Goal: Task Accomplishment & Management: Use online tool/utility

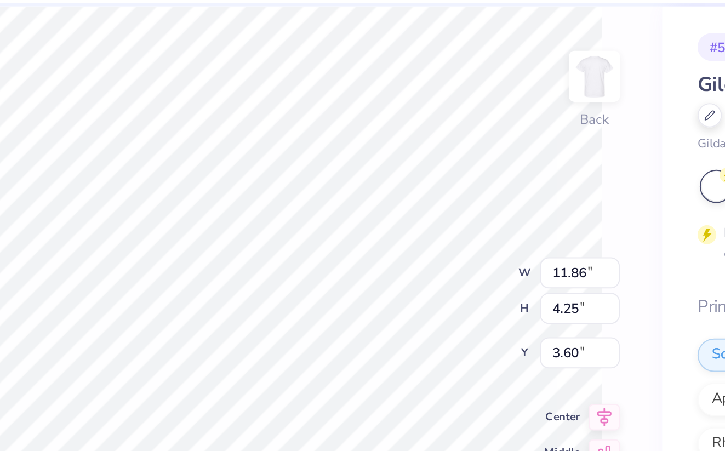
type textarea "x"
type input "3.58"
type textarea "x"
type input "2.27"
type input "1.34"
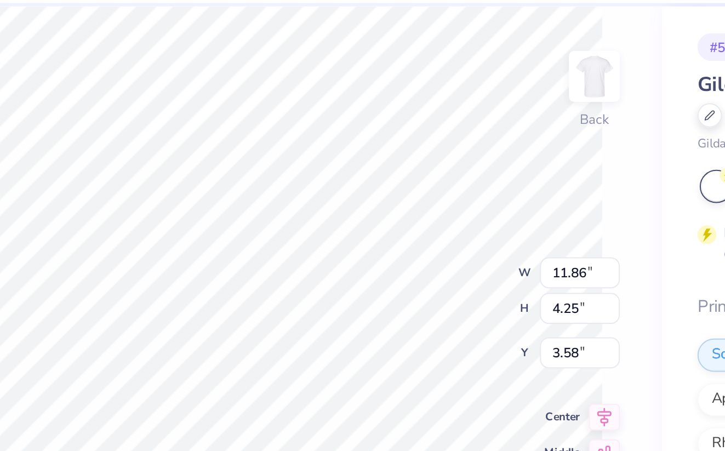
type input "3.79"
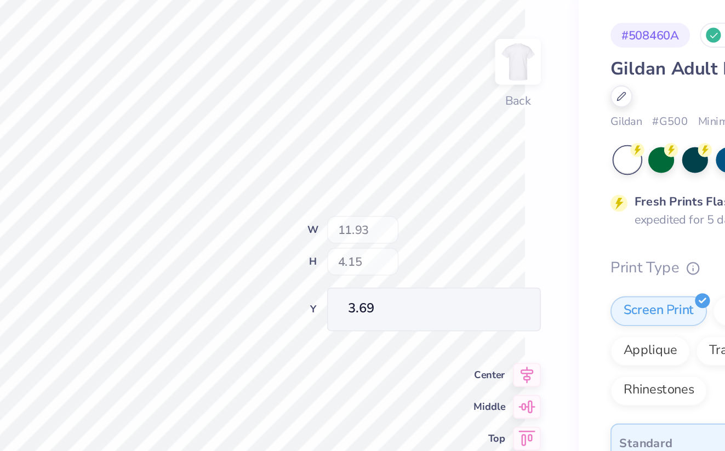
type textarea "x"
type input "11.86"
type input "3.68"
type input "4.15"
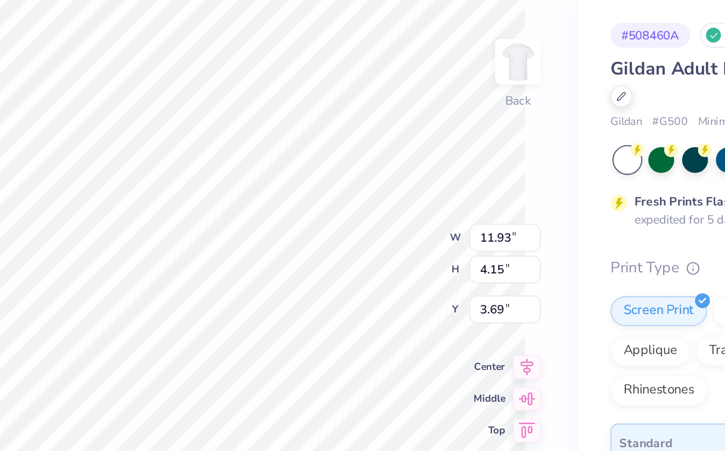
type textarea "x"
type input "3.90"
type textarea "x"
type input "3.69"
type textarea "x"
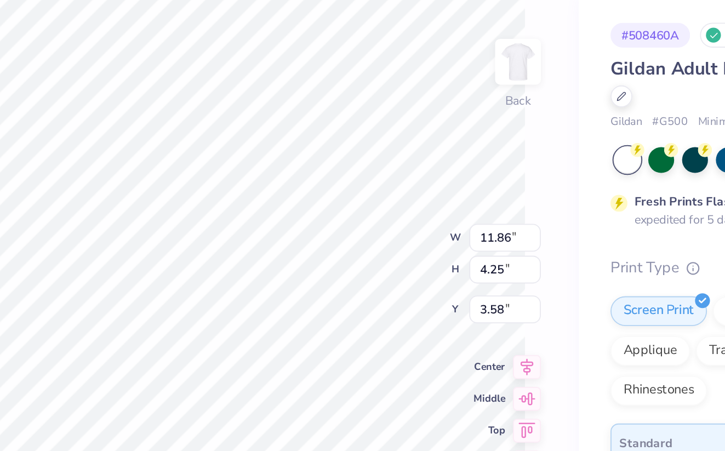
type input "2.27"
type input "1.34"
type input "3.79"
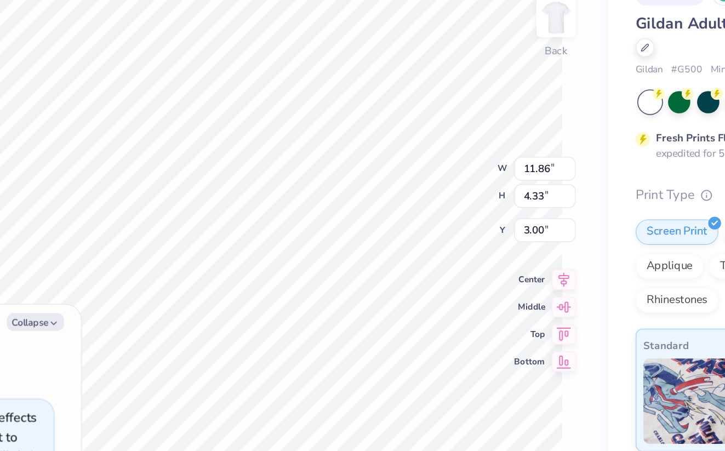
type textarea "x"
type input "5.07"
type input "2.35"
type input "2.78"
type textarea "x"
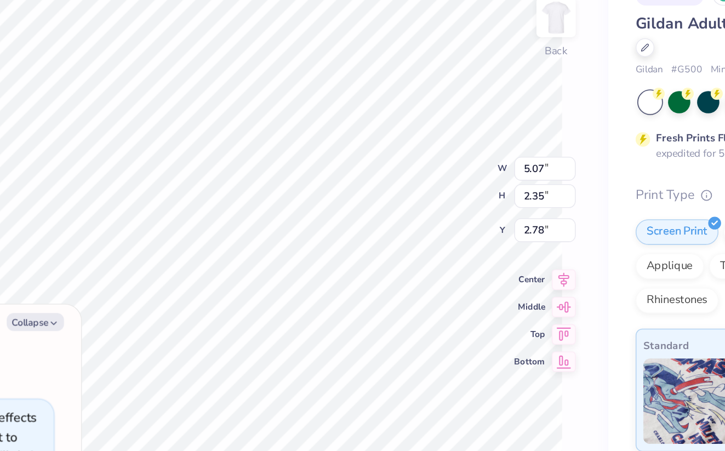
type input "2.75"
type textarea "x"
type input "9.35"
type input "3.57"
type input "3.76"
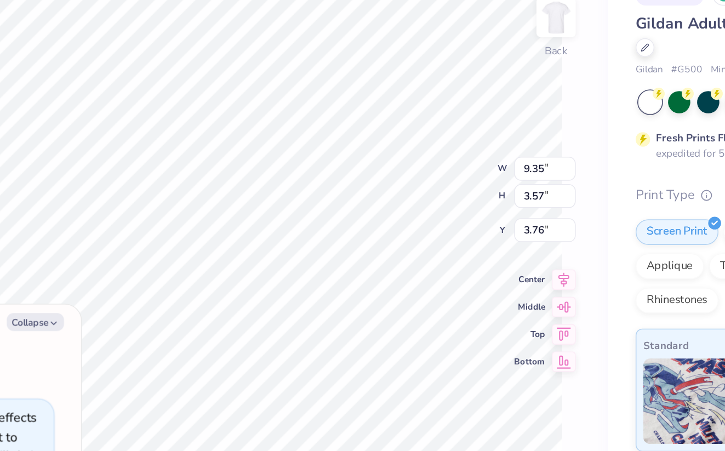
type textarea "x"
type input "3.00"
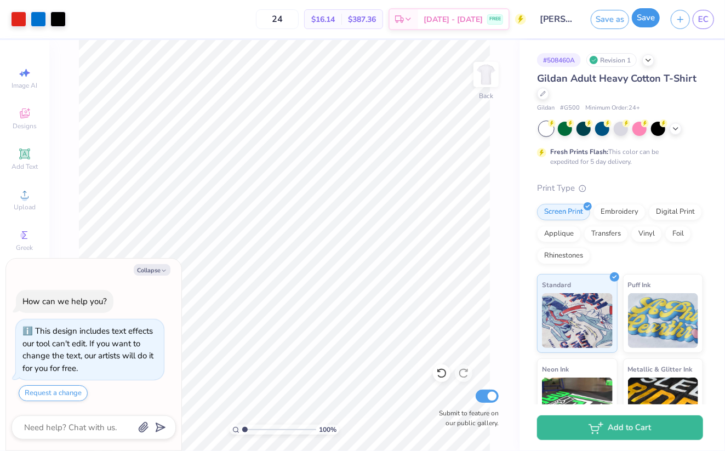
click at [643, 22] on button "Save" at bounding box center [646, 17] width 28 height 19
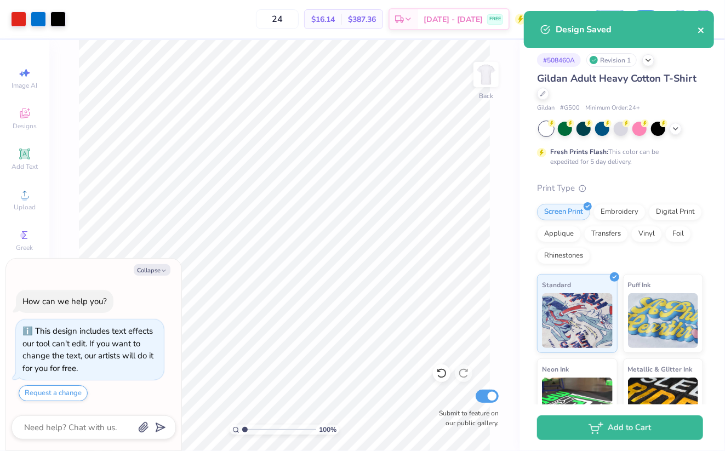
click at [701, 27] on icon "close" at bounding box center [702, 30] width 8 height 9
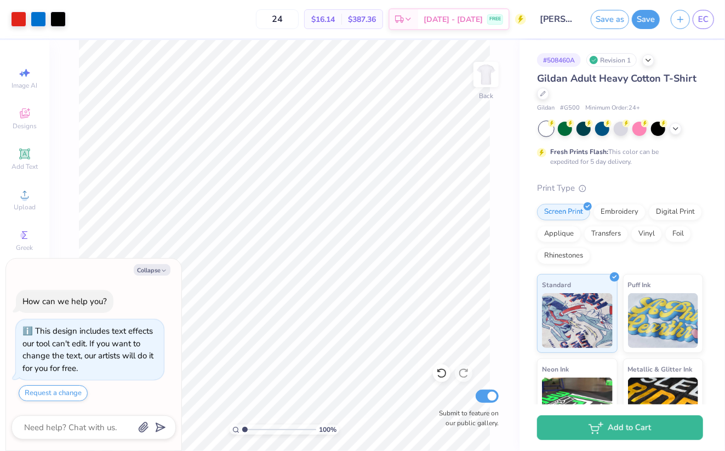
click at [699, 18] on div "Art colors 24 $16.14 Per Item $387.36 Total Est. Delivery Aug 30 - Sep 2 FREE D…" at bounding box center [362, 225] width 725 height 451
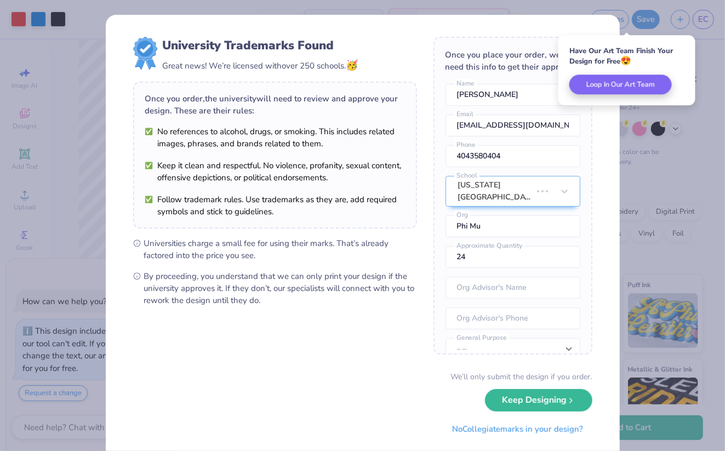
click at [699, 18] on div "University Trademarks Found Great news! We’re licensed with over 250 schools. 🥳…" at bounding box center [362, 225] width 725 height 451
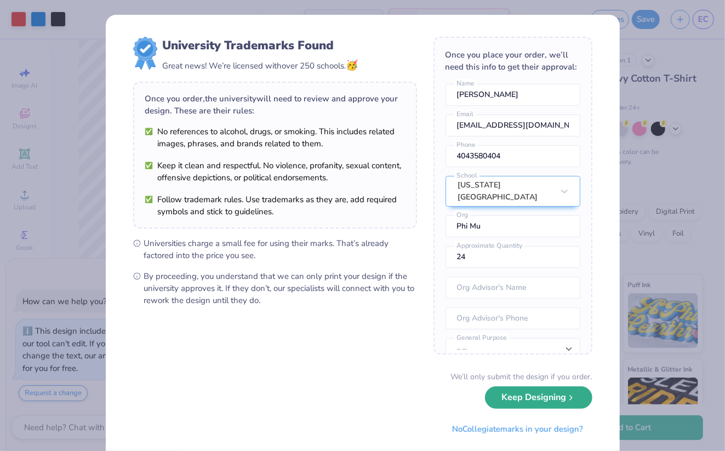
click at [555, 400] on button "Keep Designing" at bounding box center [538, 397] width 107 height 22
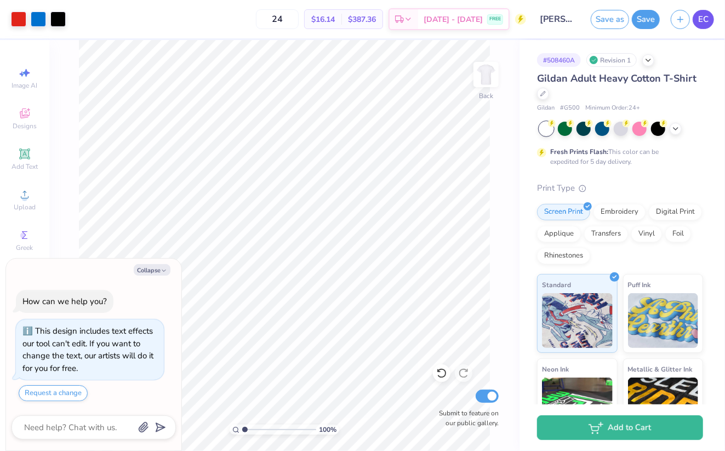
click at [698, 16] on span "EC" at bounding box center [703, 19] width 10 height 13
type textarea "x"
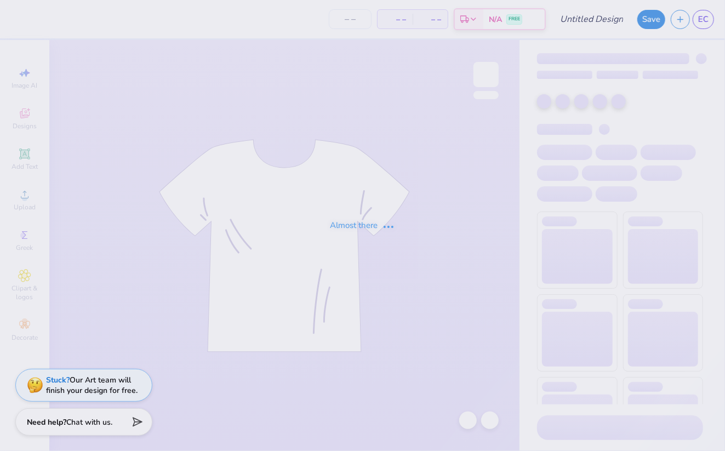
type input "[PERSON_NAME] : [US_STATE][GEOGRAPHIC_DATA]"
type input "24"
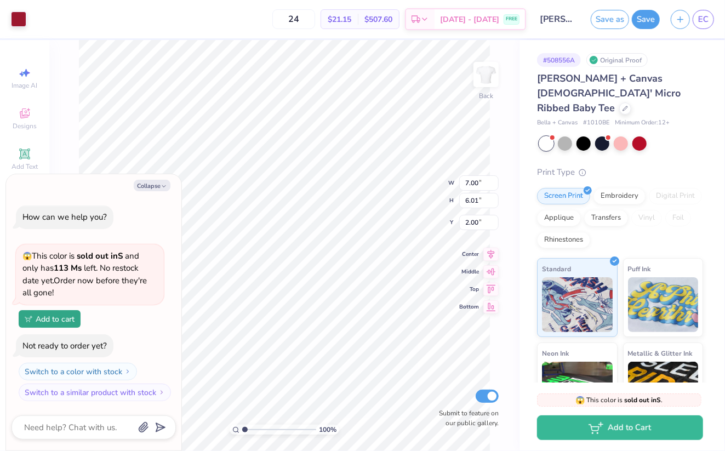
type textarea "x"
type input "2.70"
type input "2.32"
type textarea "x"
type input "3.00"
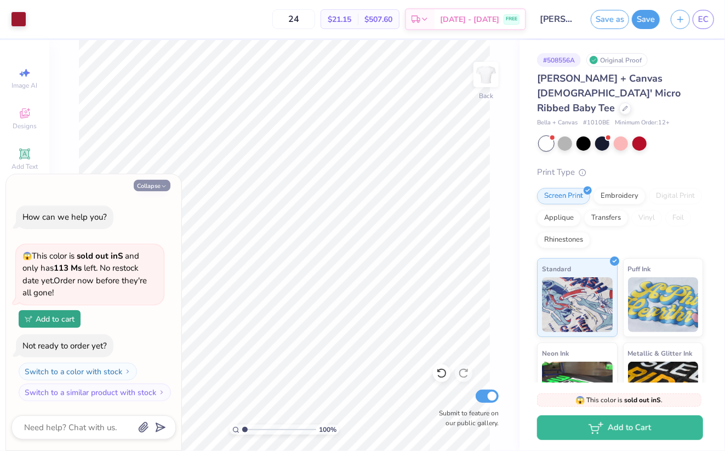
click at [152, 188] on button "Collapse" at bounding box center [152, 186] width 37 height 12
type textarea "x"
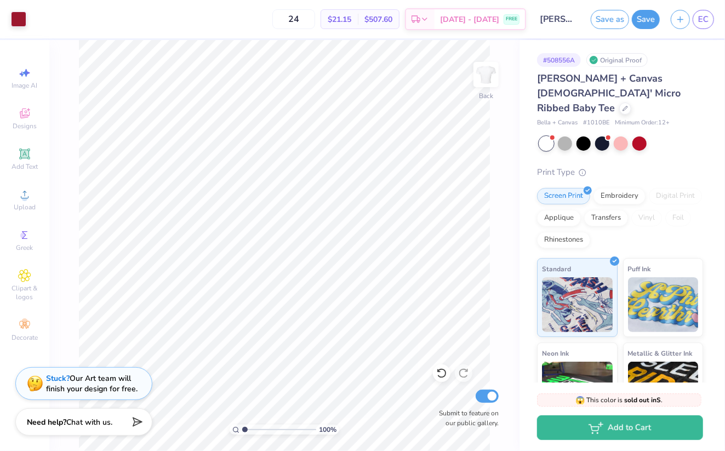
click at [94, 390] on div "Stuck? Our Art team will finish your design for free." at bounding box center [92, 383] width 92 height 21
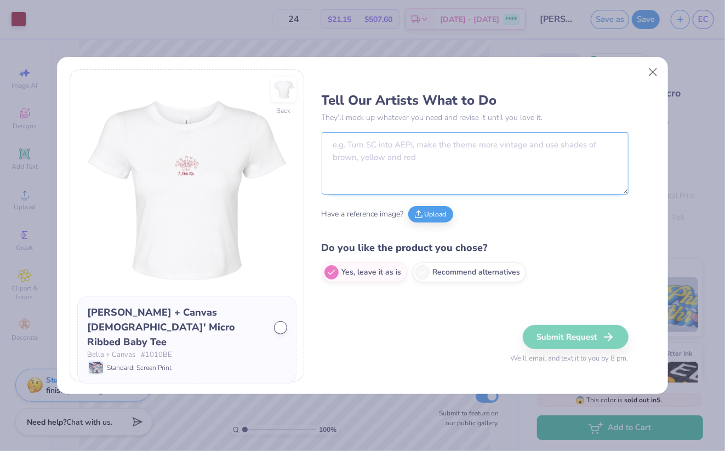
click at [364, 183] on textarea at bounding box center [475, 163] width 307 height 62
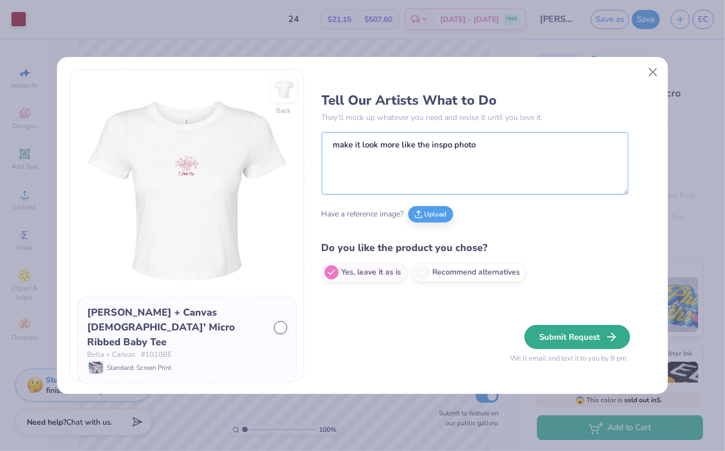
type textarea "make it look more like the inspo photo"
click at [577, 334] on button "Submit Request" at bounding box center [577, 337] width 106 height 24
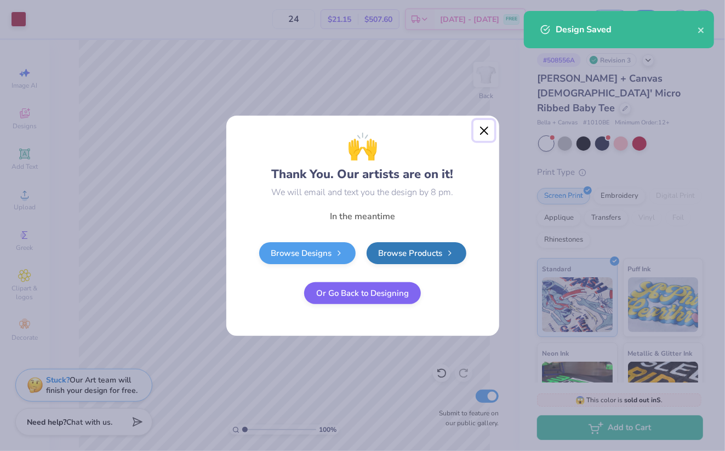
click at [485, 128] on button "Close" at bounding box center [483, 130] width 21 height 21
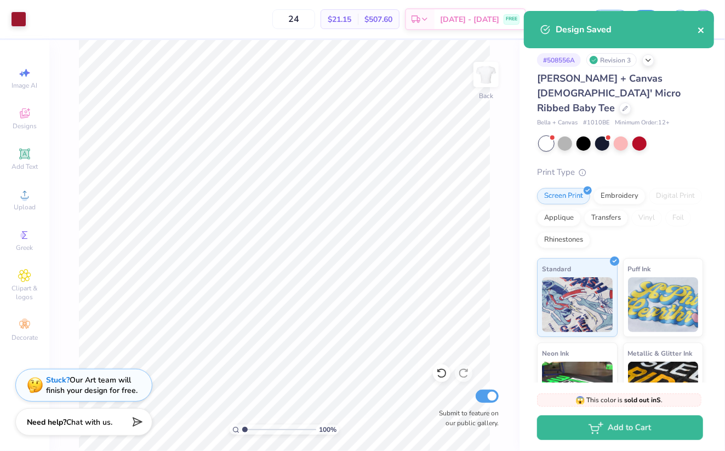
click at [702, 25] on button "close" at bounding box center [702, 29] width 8 height 13
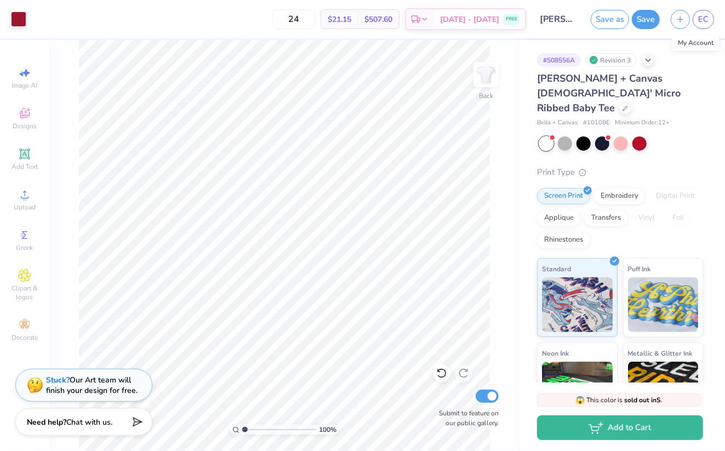
click at [702, 25] on span "EC" at bounding box center [703, 19] width 10 height 13
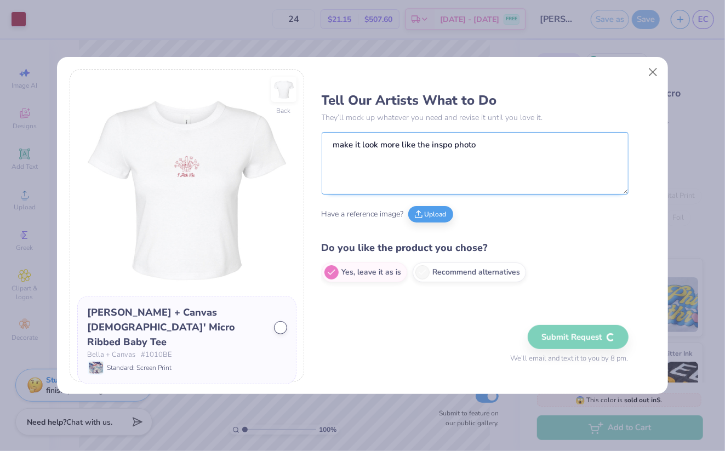
click at [544, 168] on textarea "make it look more like the inspo photo" at bounding box center [475, 163] width 307 height 62
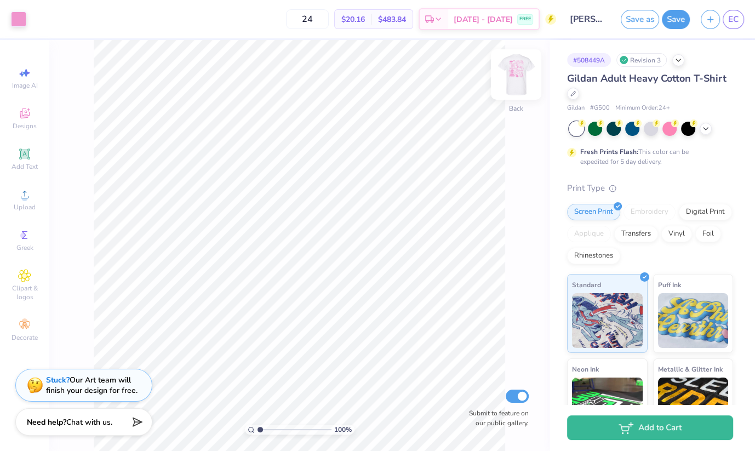
click at [513, 79] on img at bounding box center [516, 75] width 44 height 44
click at [24, 15] on div at bounding box center [18, 17] width 15 height 15
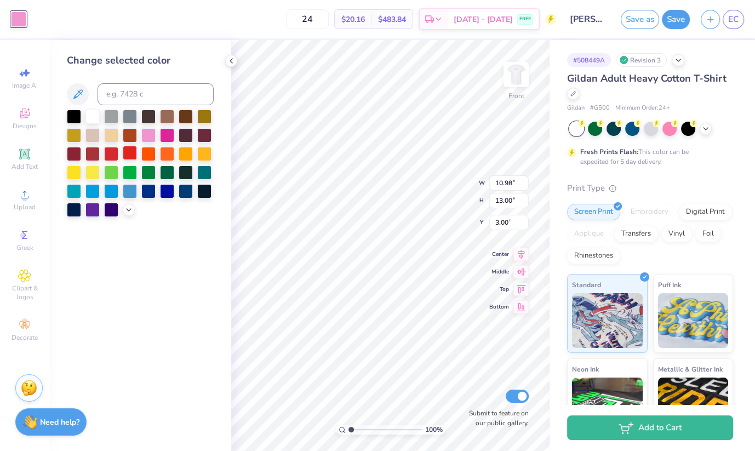
click at [132, 153] on div at bounding box center [130, 153] width 14 height 14
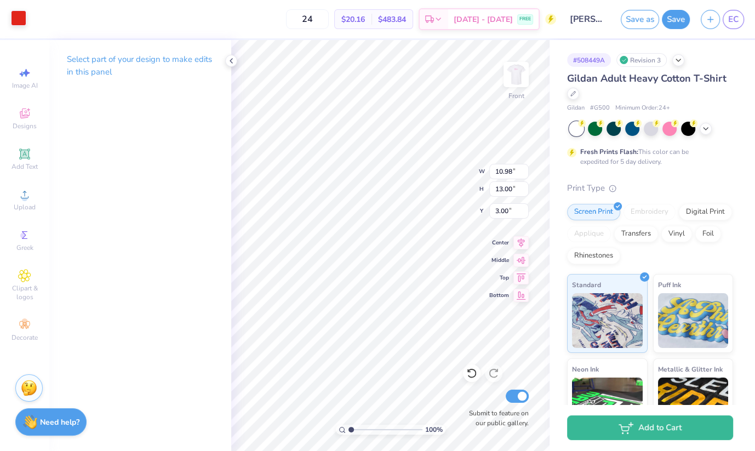
click at [19, 15] on div at bounding box center [18, 17] width 15 height 15
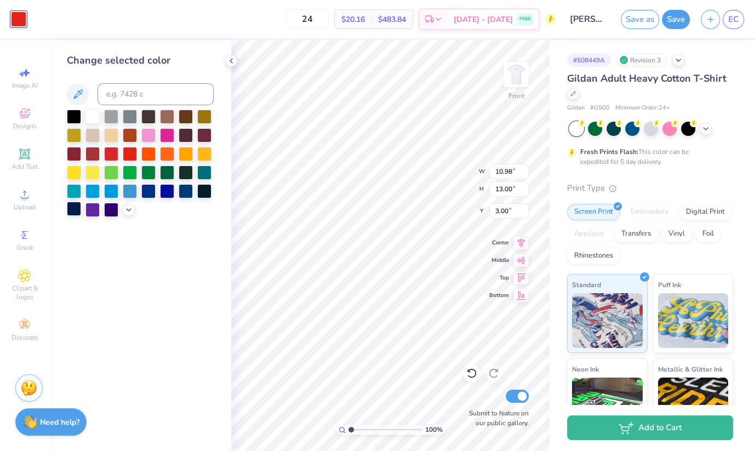
click at [75, 208] on div at bounding box center [74, 209] width 14 height 14
click at [110, 210] on div at bounding box center [111, 209] width 14 height 14
click at [75, 209] on div at bounding box center [74, 209] width 14 height 14
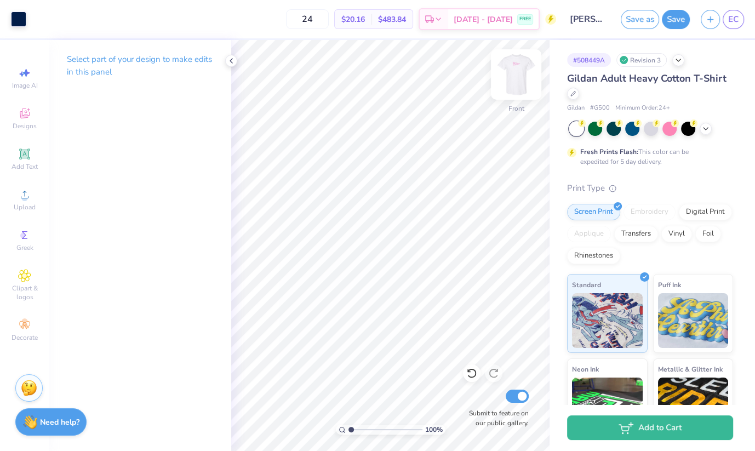
click at [509, 78] on img at bounding box center [516, 75] width 44 height 44
click at [12, 10] on div at bounding box center [18, 17] width 15 height 15
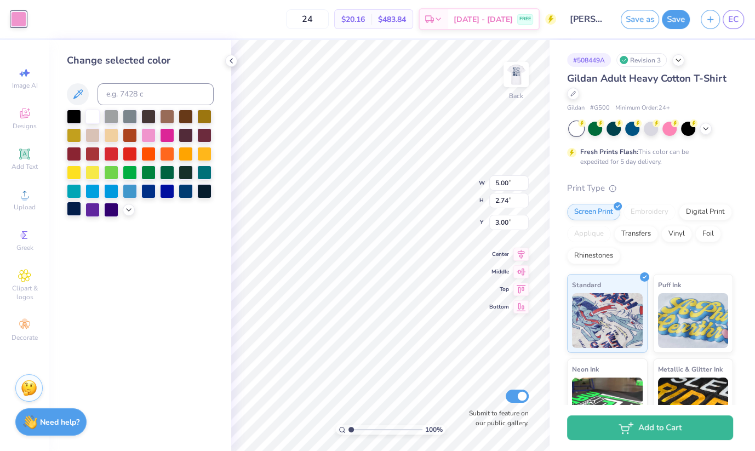
click at [70, 209] on div at bounding box center [74, 209] width 14 height 14
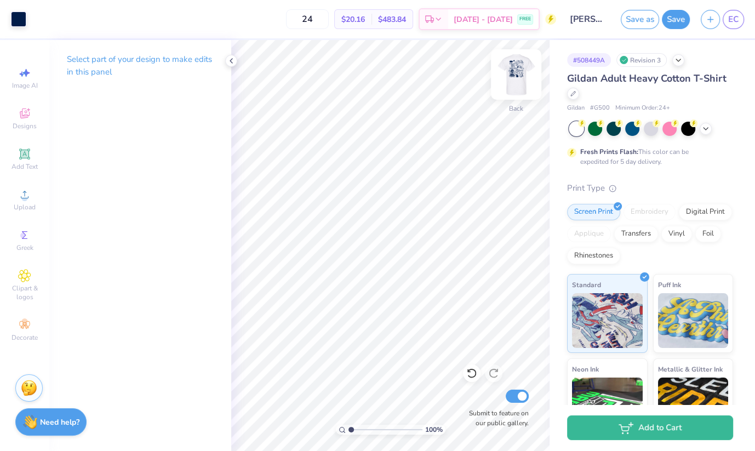
click at [521, 84] on img at bounding box center [516, 75] width 44 height 44
click at [521, 84] on img at bounding box center [516, 75] width 22 height 22
click at [30, 381] on img at bounding box center [29, 386] width 16 height 16
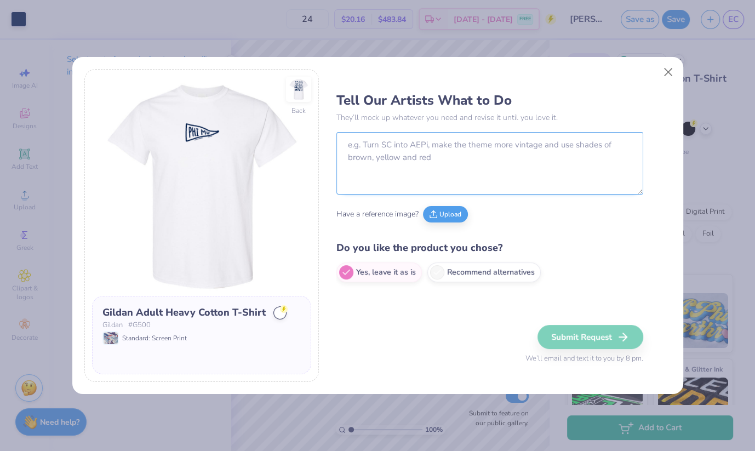
click at [386, 175] on textarea at bounding box center [489, 163] width 307 height 62
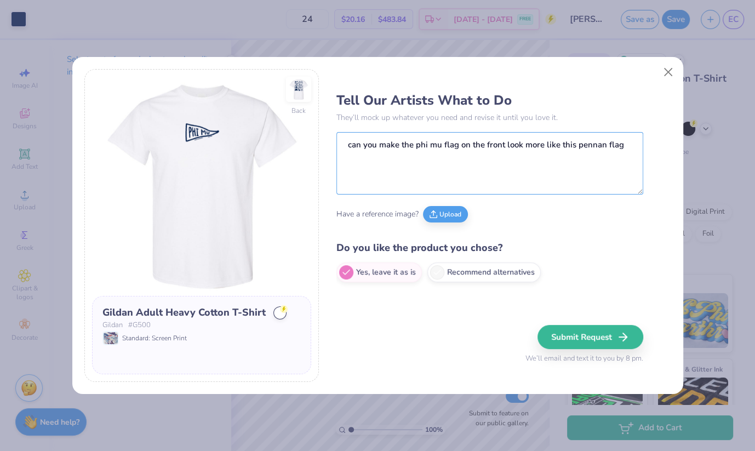
type textarea "can you make the phi mu flag on the front look more like this pennan flag"
click at [433, 212] on icon at bounding box center [434, 213] width 8 height 8
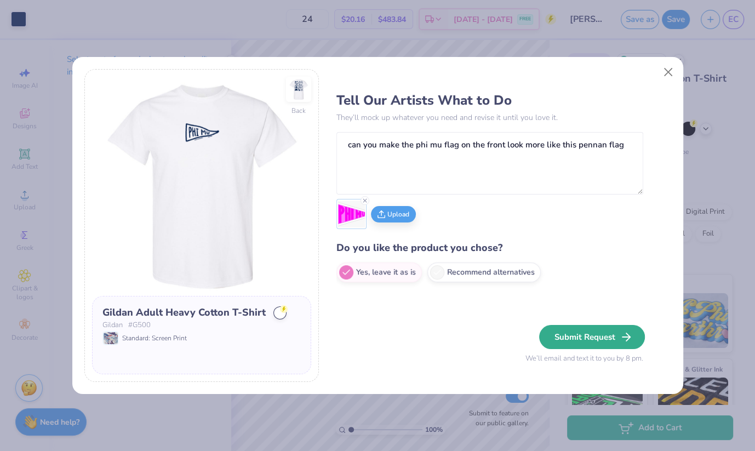
click at [576, 330] on button "Submit Request" at bounding box center [592, 337] width 106 height 24
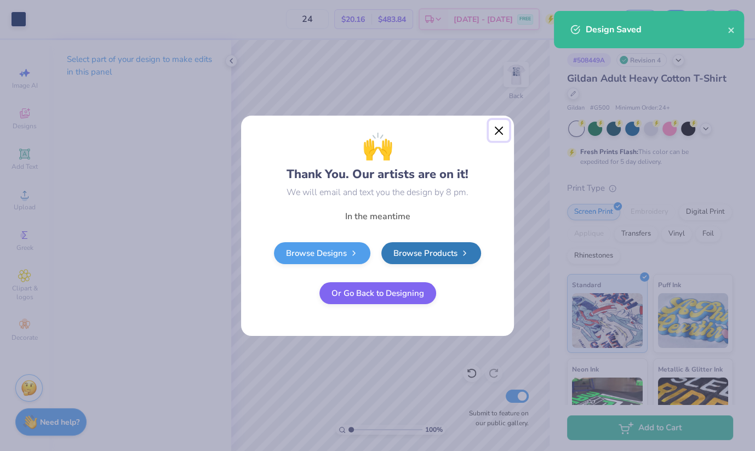
click at [501, 130] on button "Close" at bounding box center [499, 130] width 21 height 21
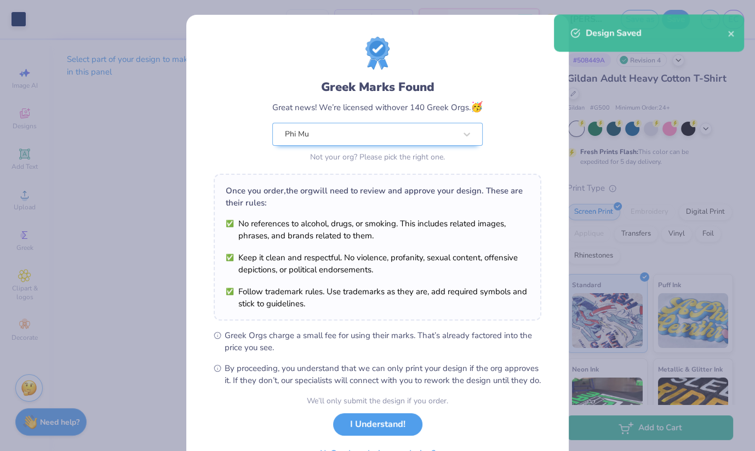
scroll to position [59, 0]
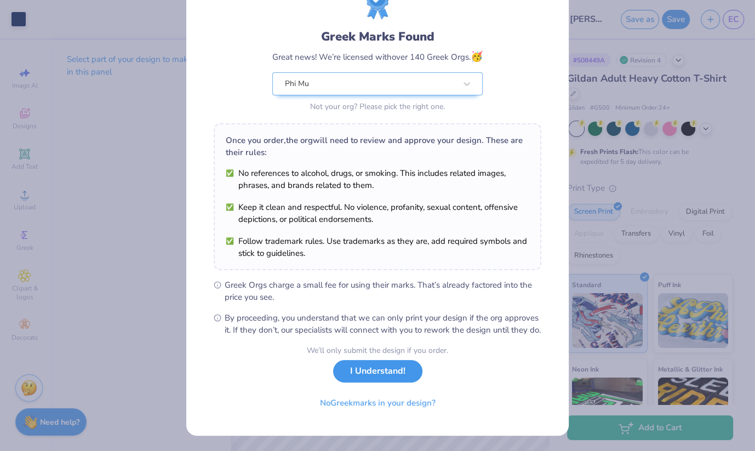
click at [373, 373] on button "I Understand!" at bounding box center [377, 371] width 89 height 22
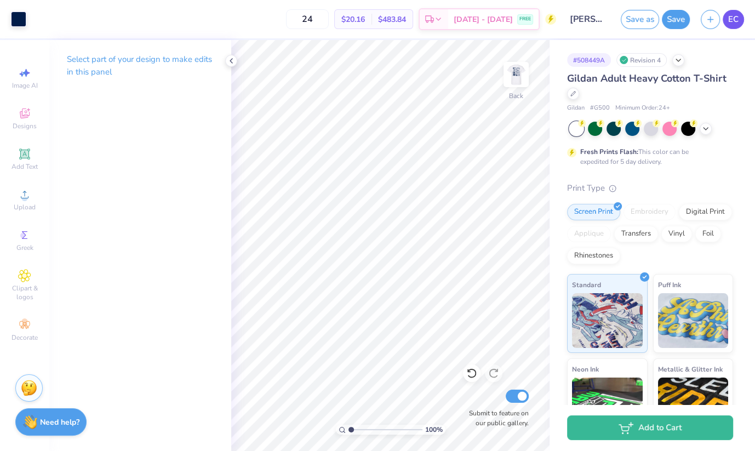
click at [731, 21] on span "EC" at bounding box center [733, 19] width 10 height 13
click at [722, 23] on div "EC" at bounding box center [722, 19] width 43 height 19
click at [726, 18] on link "EC" at bounding box center [733, 19] width 21 height 19
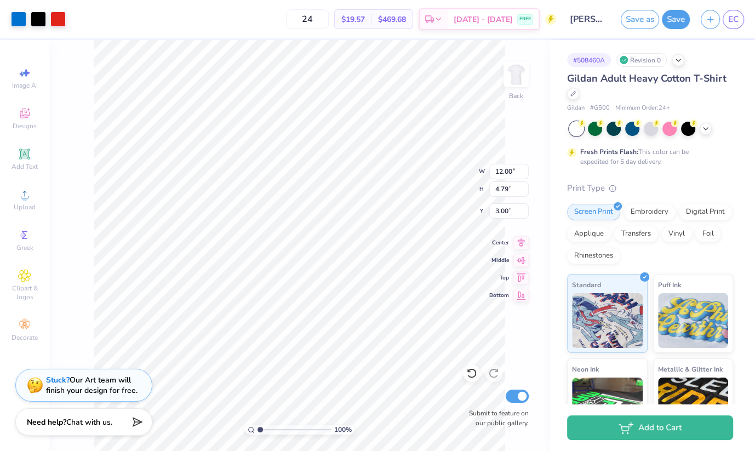
type input "8.67"
type input "3.46"
type input "3.32"
type input "10.47"
type input "4.18"
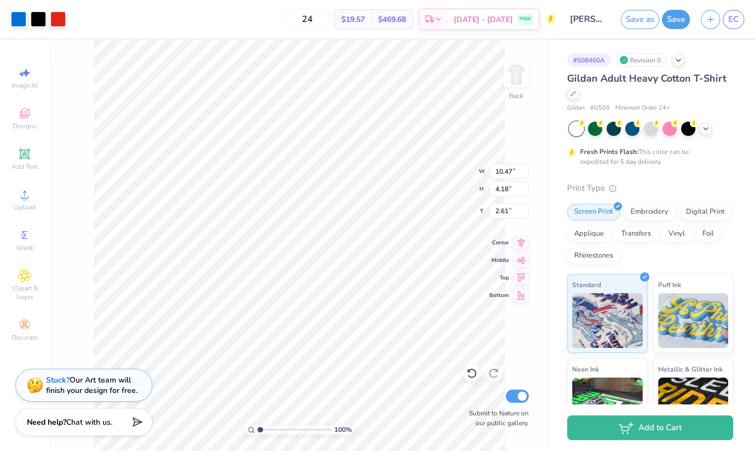
type input "3.00"
click at [670, 21] on button "Save" at bounding box center [676, 17] width 28 height 19
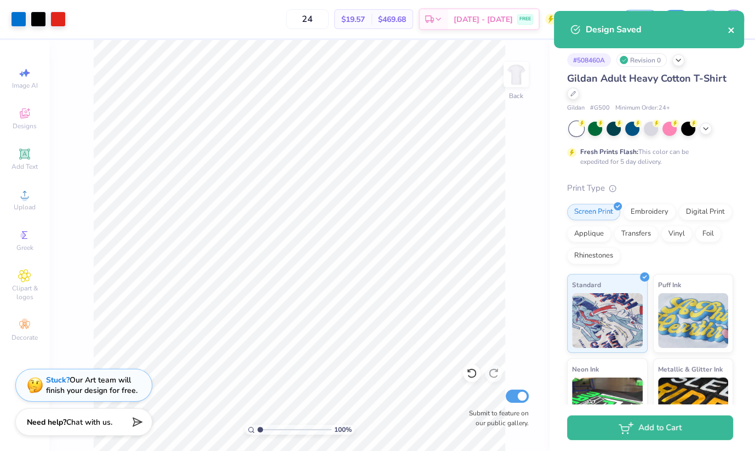
click at [731, 28] on icon "close" at bounding box center [732, 30] width 8 height 9
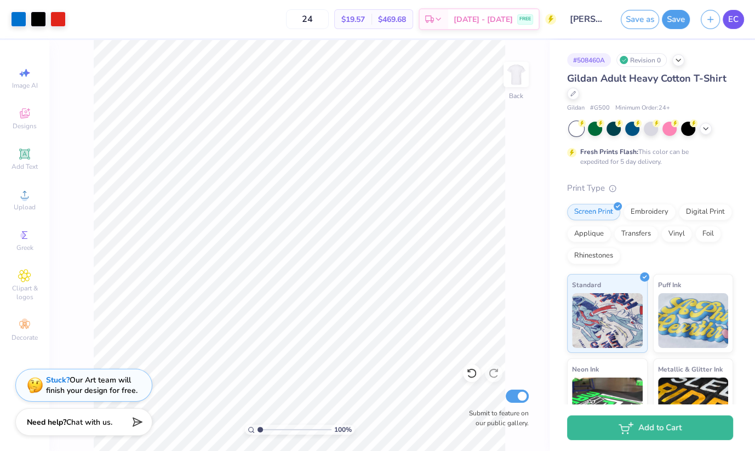
click at [730, 19] on span "EC" at bounding box center [733, 19] width 10 height 13
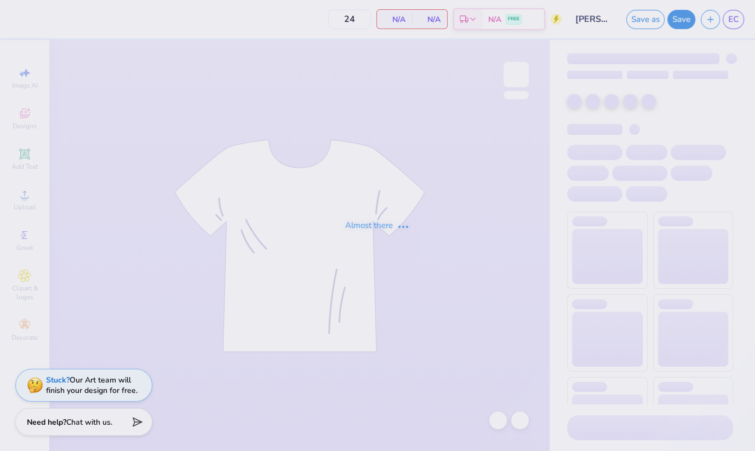
click at [729, 17] on div "Almost there" at bounding box center [377, 225] width 755 height 451
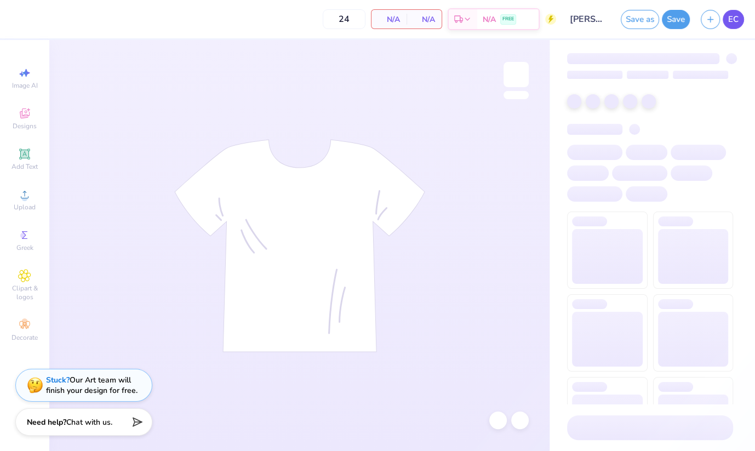
click at [736, 25] on span "EC" at bounding box center [733, 19] width 10 height 13
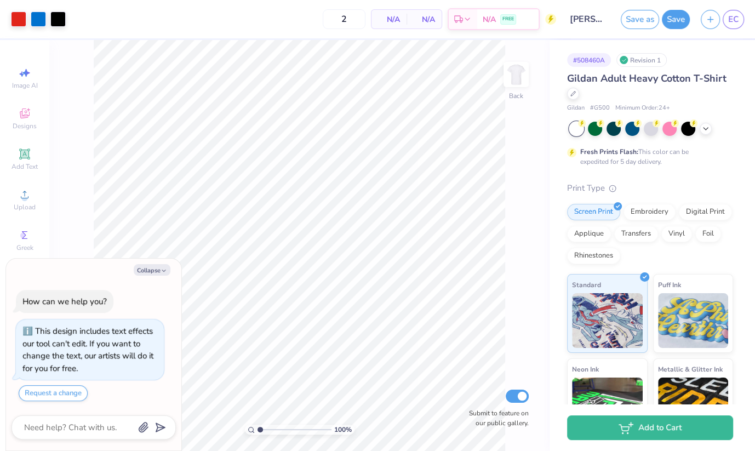
type textarea "x"
click at [352, 14] on input "2" at bounding box center [344, 19] width 43 height 20
type input "24"
click at [727, 26] on link "EC" at bounding box center [733, 19] width 21 height 19
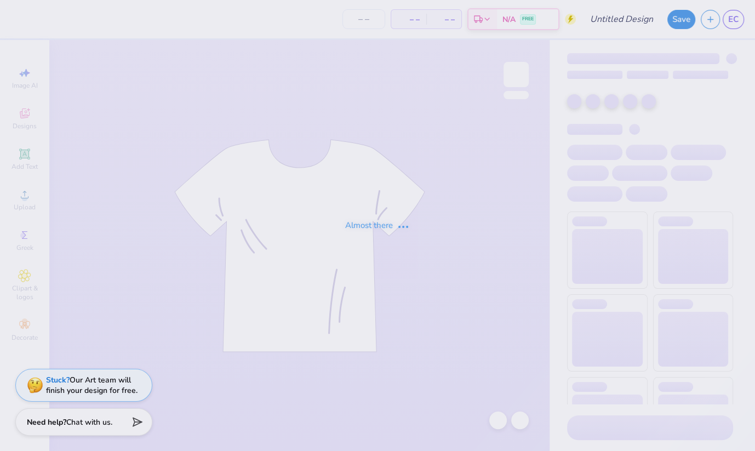
type input "[PERSON_NAME] : [US_STATE][GEOGRAPHIC_DATA]"
type input "24"
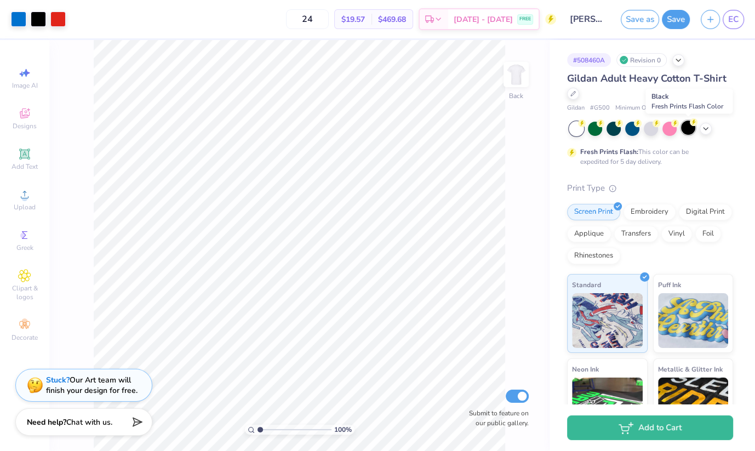
click at [693, 127] on div at bounding box center [688, 128] width 14 height 14
click at [702, 128] on icon at bounding box center [705, 127] width 9 height 9
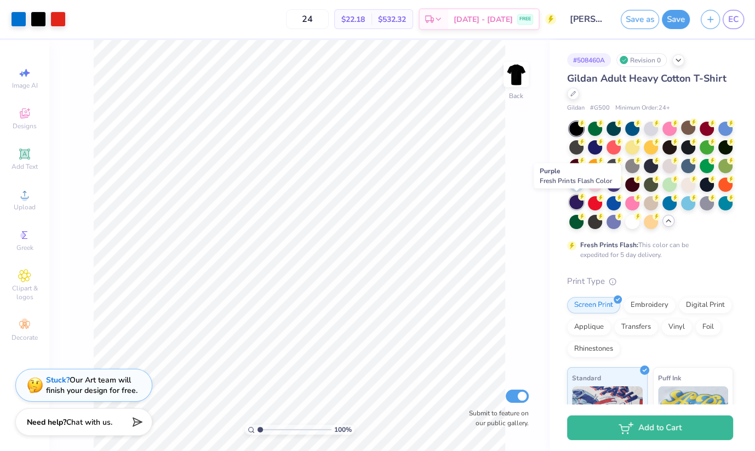
click at [580, 202] on div at bounding box center [576, 202] width 14 height 14
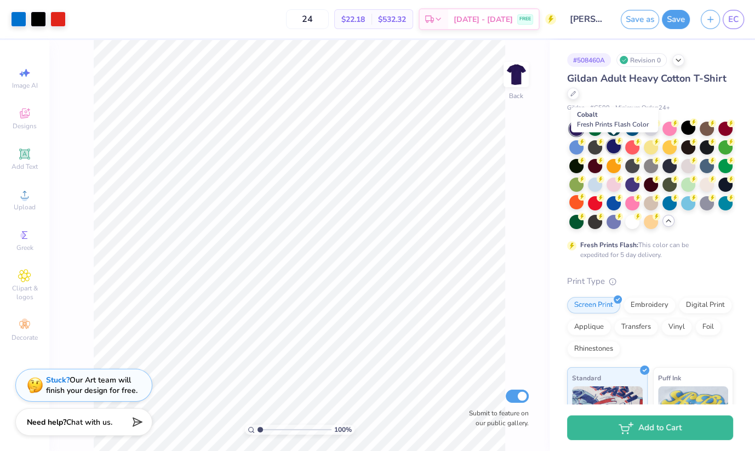
click at [614, 144] on div at bounding box center [614, 146] width 14 height 14
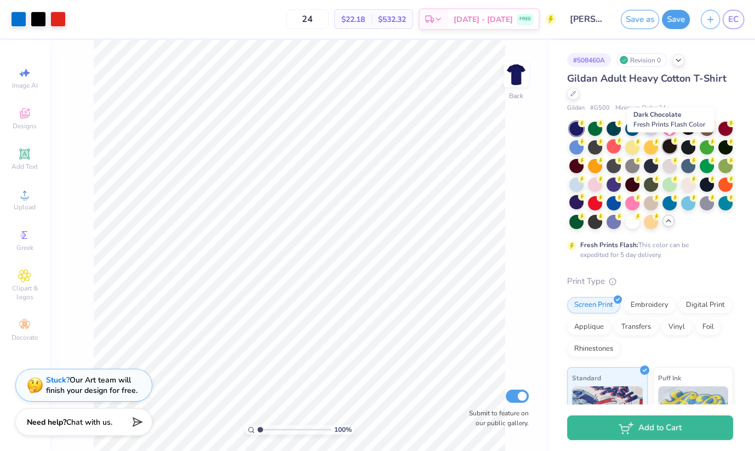
click at [671, 146] on div at bounding box center [669, 146] width 14 height 14
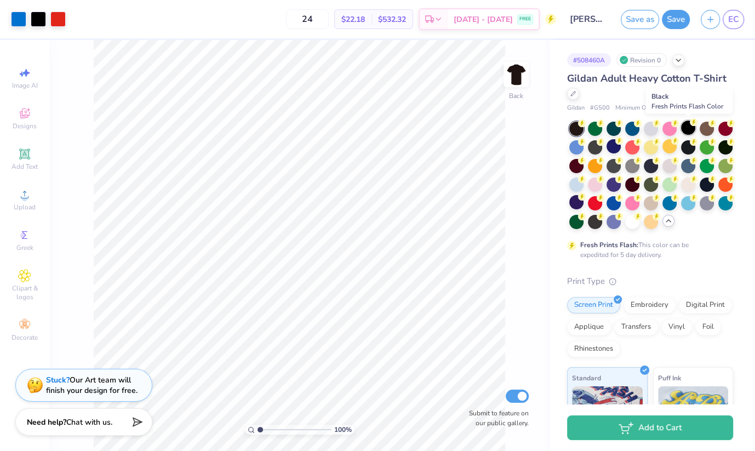
click at [690, 127] on div at bounding box center [688, 128] width 14 height 14
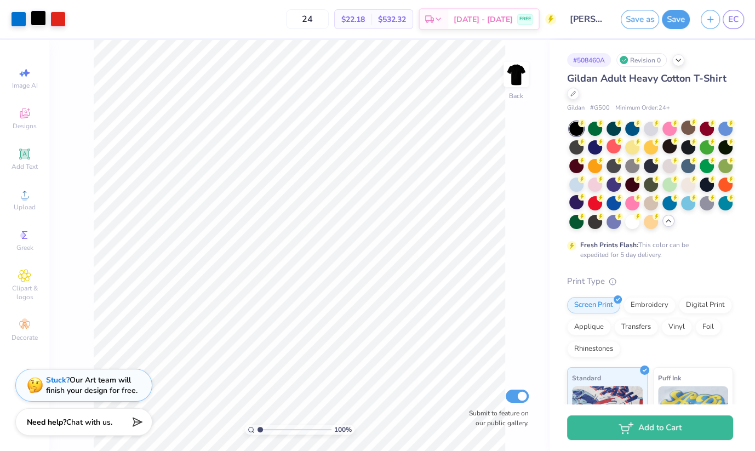
click at [40, 16] on div at bounding box center [38, 17] width 15 height 15
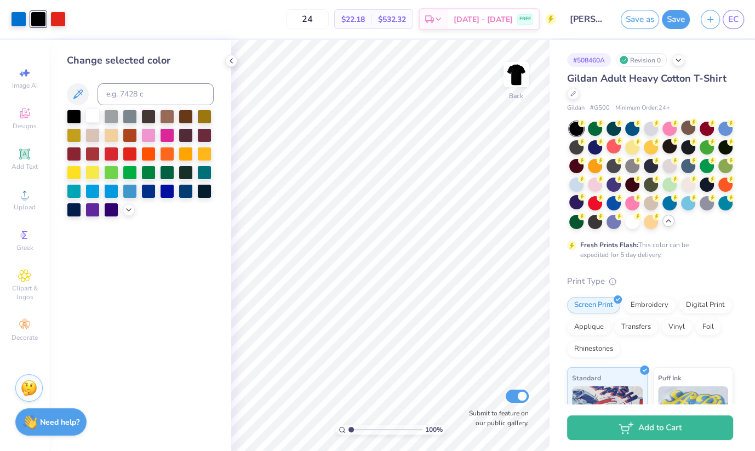
click at [92, 115] on div at bounding box center [92, 115] width 14 height 14
